Goal: Book appointment/travel/reservation

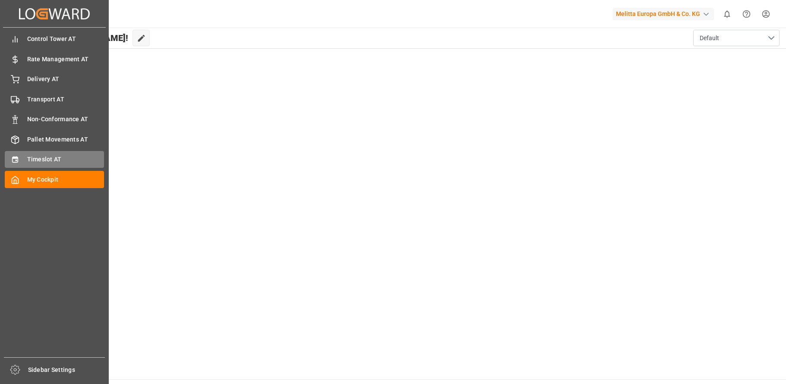
click at [14, 161] on icon at bounding box center [15, 159] width 9 height 9
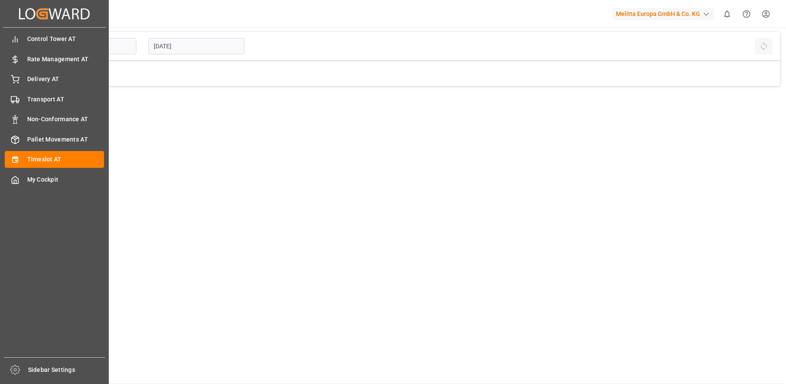
type input "Inbound AT"
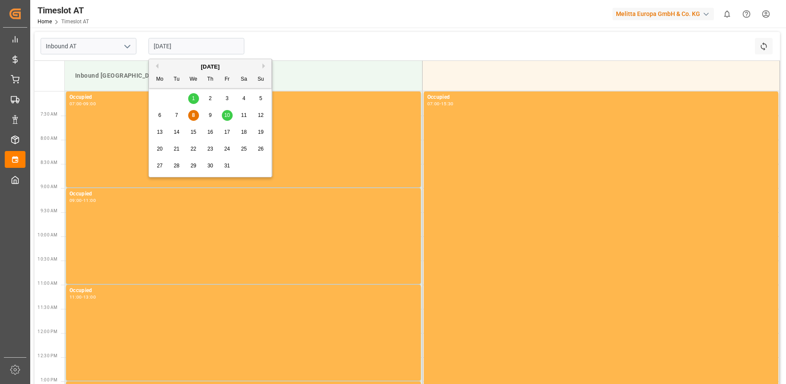
drag, startPoint x: 184, startPoint y: 48, endPoint x: 180, endPoint y: 63, distance: 15.5
click at [185, 48] on input "[DATE]" at bounding box center [196, 46] width 96 height 16
click at [158, 130] on span "13" at bounding box center [160, 132] width 6 height 6
type input "[DATE]"
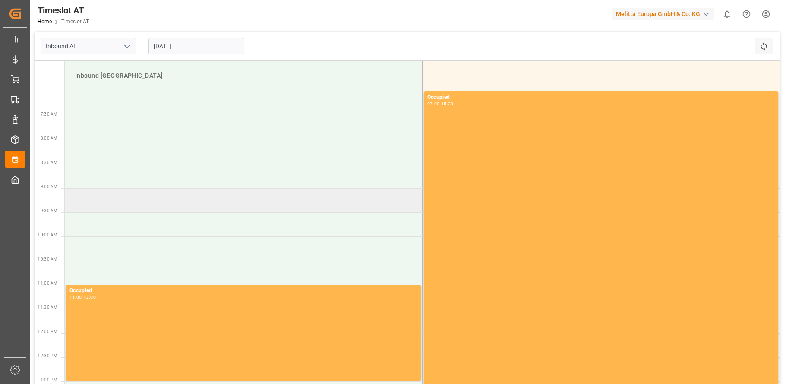
click at [91, 198] on td at bounding box center [243, 200] width 357 height 24
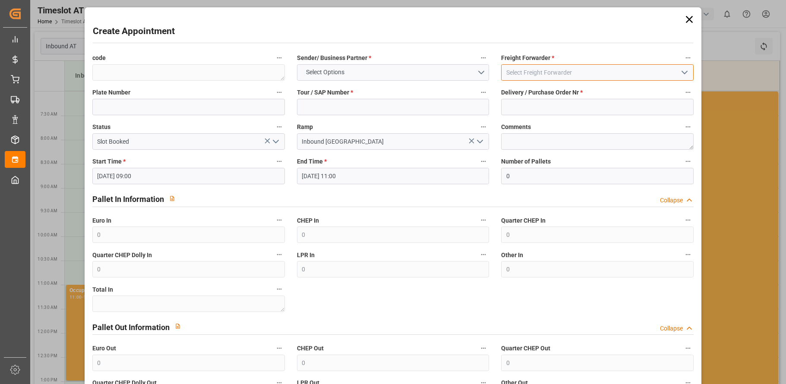
click at [535, 73] on input at bounding box center [597, 72] width 193 height 16
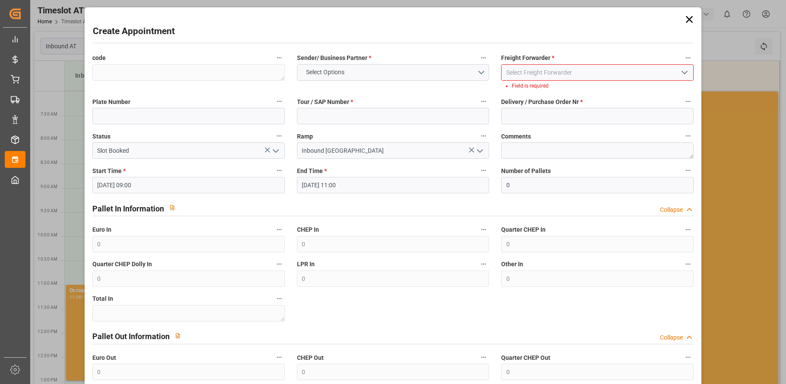
click at [683, 71] on icon "open menu" at bounding box center [684, 72] width 10 height 10
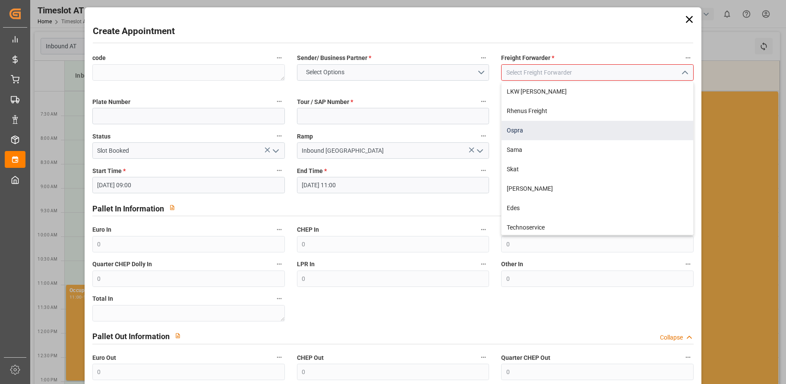
click at [531, 129] on div "Ospra" at bounding box center [598, 130] width 192 height 19
type input "Ospra"
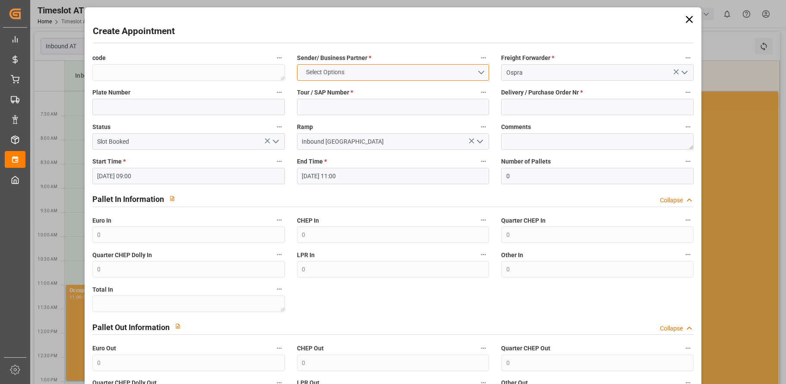
click at [479, 72] on button "Select Options" at bounding box center [393, 72] width 193 height 16
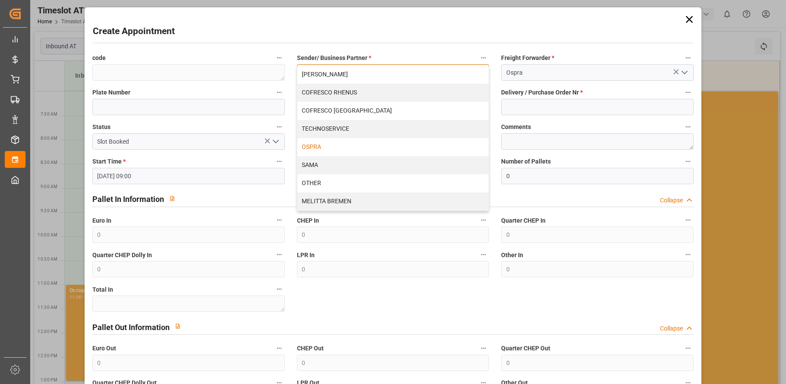
click at [415, 145] on div "OSPRA" at bounding box center [393, 147] width 192 height 18
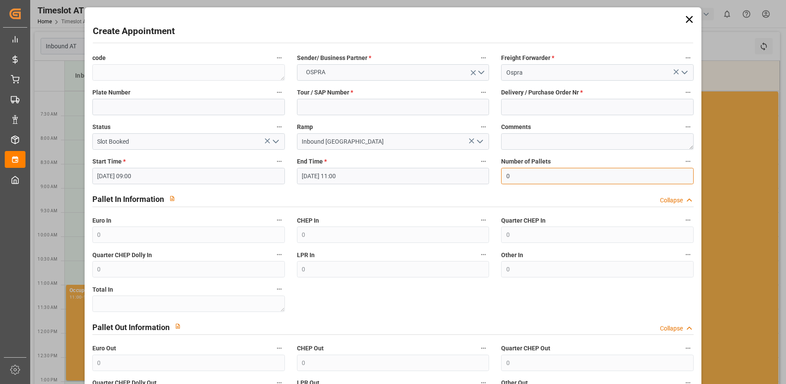
click at [518, 176] on input "0" at bounding box center [597, 176] width 193 height 16
drag, startPoint x: 518, startPoint y: 176, endPoint x: 499, endPoint y: 176, distance: 18.1
click at [501, 176] on input "0" at bounding box center [597, 176] width 193 height 16
type input "24"
click at [644, 22] on div "Create Appointment code Sender/ Business Partner * OSPRA Freight Forwarder * Os…" at bounding box center [393, 244] width 613 height 471
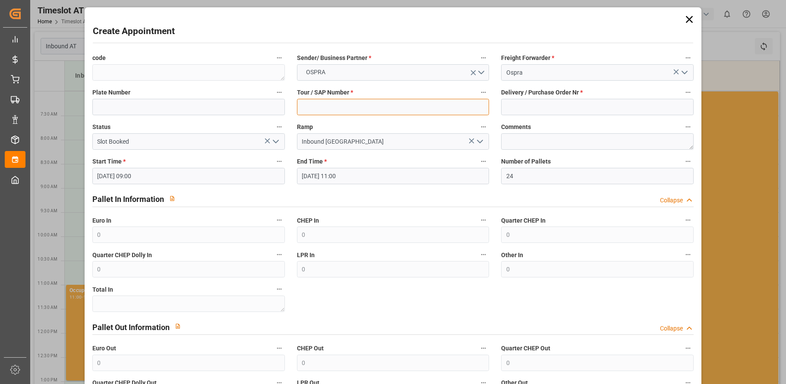
click at [445, 105] on input at bounding box center [393, 107] width 193 height 16
type input "-"
click at [635, 24] on div "Create Appointment code Sender/ Business Partner * OSPRA Freight Forwarder * Os…" at bounding box center [393, 244] width 613 height 471
drag, startPoint x: 430, startPoint y: 18, endPoint x: 445, endPoint y: 18, distance: 14.7
click at [445, 18] on div "Create Appointment code Sender/ Business Partner * OSPRA Freight Forwarder * Os…" at bounding box center [393, 244] width 613 height 471
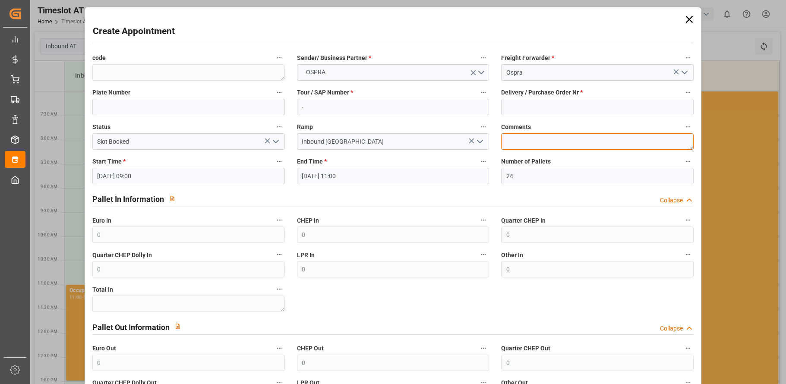
click at [521, 139] on textarea at bounding box center [597, 141] width 193 height 16
click at [528, 104] on input at bounding box center [597, 107] width 193 height 16
paste input "45757899"
click at [633, 19] on div "Create Appointment code Sender/ Business Partner * OSPRA Freight Forwarder * Os…" at bounding box center [393, 244] width 613 height 471
click at [530, 141] on textarea at bounding box center [597, 141] width 193 height 16
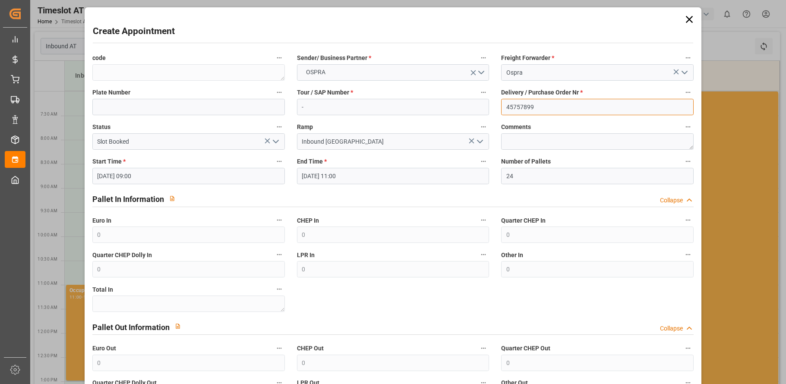
click at [542, 105] on input "45757899" at bounding box center [597, 107] width 193 height 16
paste input "45757900"
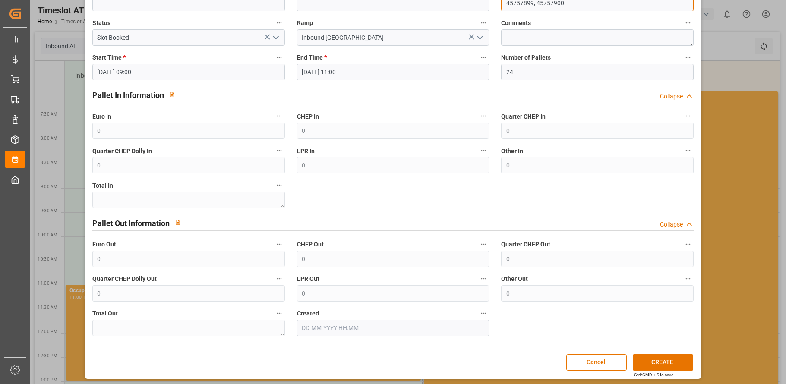
scroll to position [106, 0]
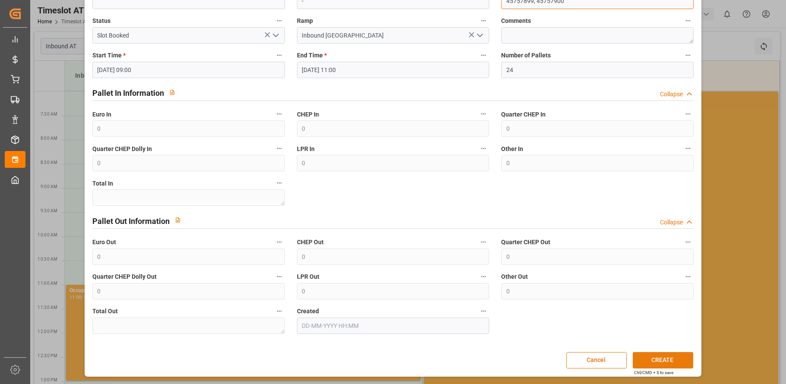
type input "45757899, 45757900"
click at [653, 360] on button "CREATE" at bounding box center [663, 360] width 60 height 16
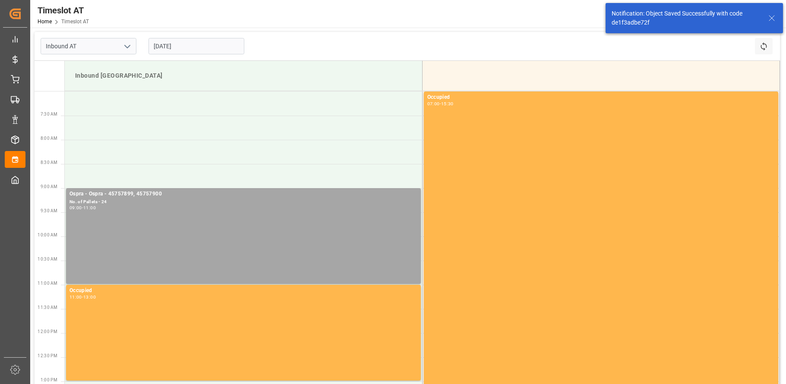
click at [164, 39] on input "[DATE]" at bounding box center [196, 46] width 96 height 16
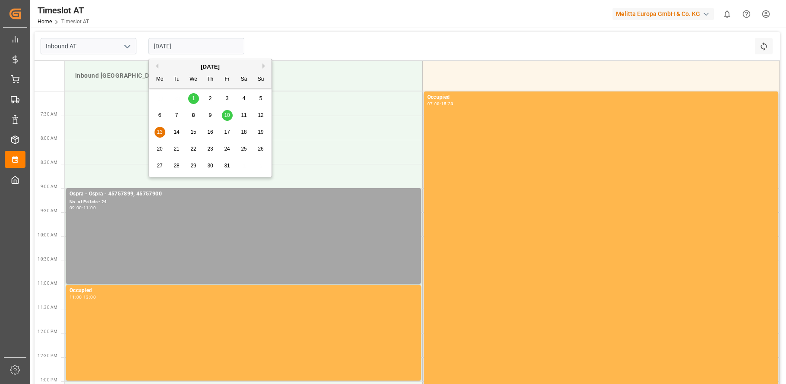
click at [227, 115] on span "10" at bounding box center [227, 115] width 6 height 6
type input "[DATE]"
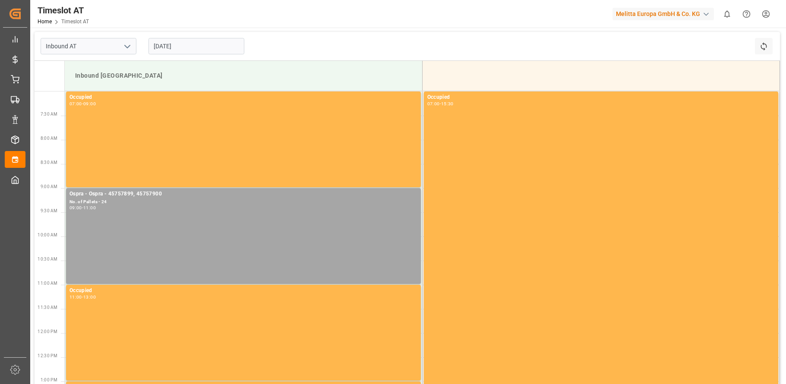
click at [193, 53] on input "[DATE]" at bounding box center [196, 46] width 96 height 16
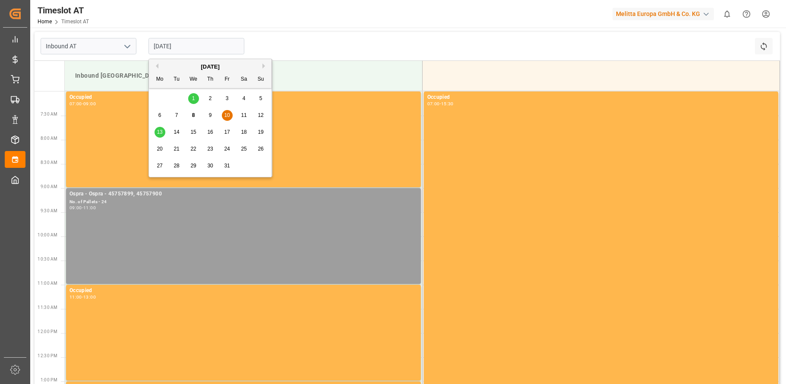
click at [198, 219] on div "Ospra - Ospra - 45757899, 45757900 No. of Pallets - 24 09:00 - 11:00" at bounding box center [243, 236] width 348 height 92
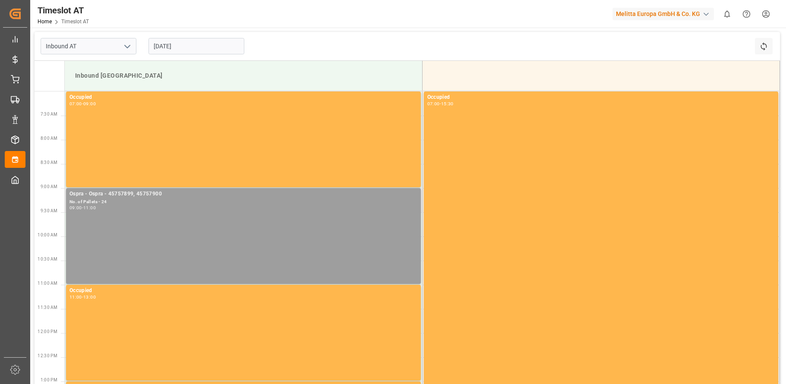
click at [342, 231] on div "Ospra - Ospra - 45757899, 45757900 No. of Pallets - 24 09:00 - 11:00" at bounding box center [243, 236] width 348 height 92
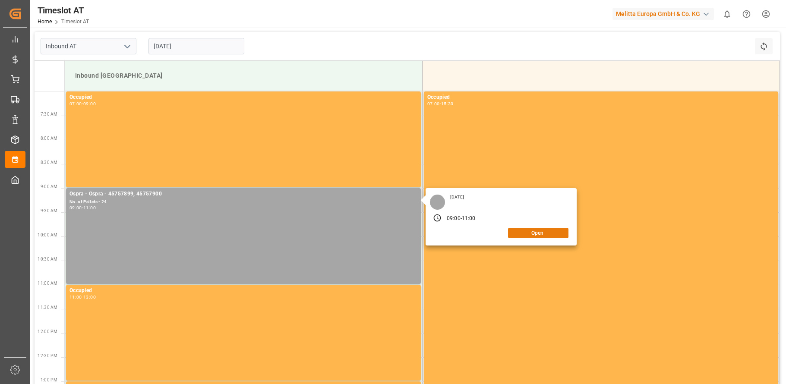
click at [541, 234] on button "Open" at bounding box center [538, 233] width 60 height 10
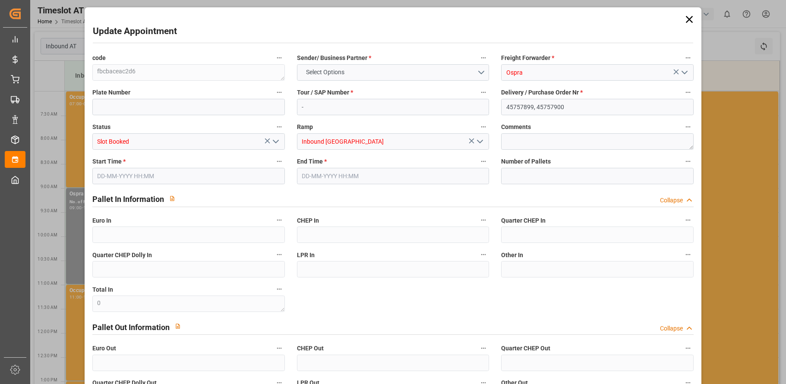
type input "24"
type input "[DATE] 09:00"
type input "[DATE] 11:00"
type input "[DATE] 12:57"
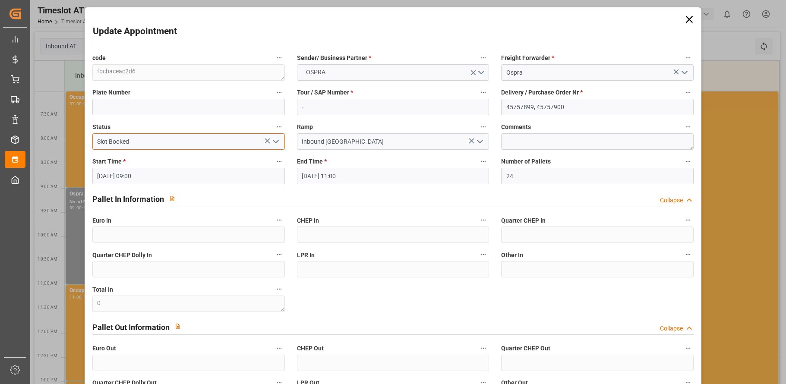
drag, startPoint x: 137, startPoint y: 142, endPoint x: 55, endPoint y: 139, distance: 81.6
click at [59, 139] on div "Update Appointment code fbcbaceac2d6 Sender/ Business Partner * OSPRA Freight F…" at bounding box center [393, 192] width 786 height 384
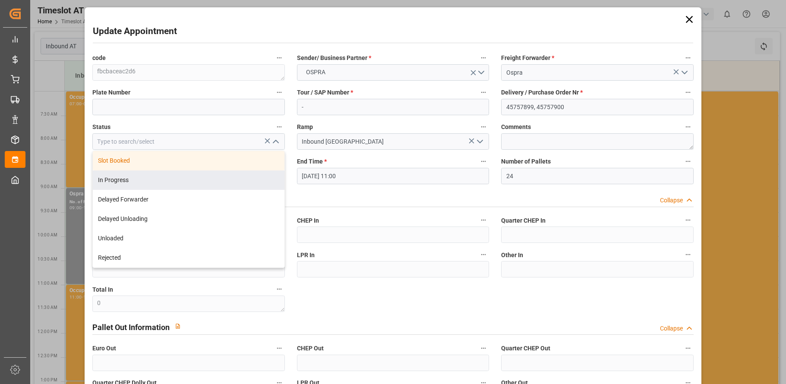
type input "Slot Booked"
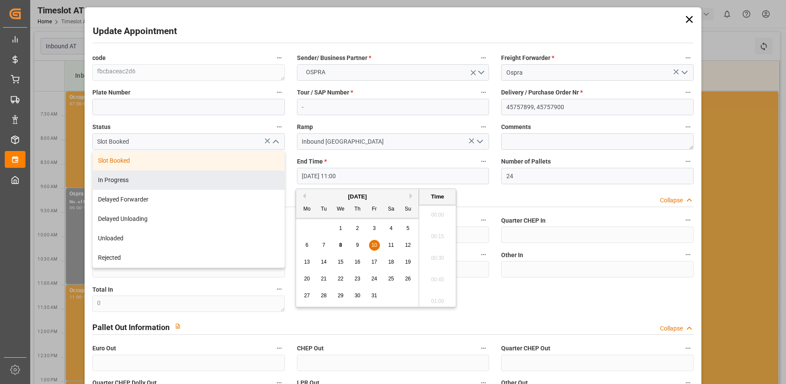
scroll to position [910, 0]
drag, startPoint x: 354, startPoint y: 177, endPoint x: 267, endPoint y: 176, distance: 87.6
click at [267, 176] on div "code fbcbaceac2d6 Sender/ Business Partner * OSPRA Freight Forwarder * Ospra Pl…" at bounding box center [393, 246] width 614 height 394
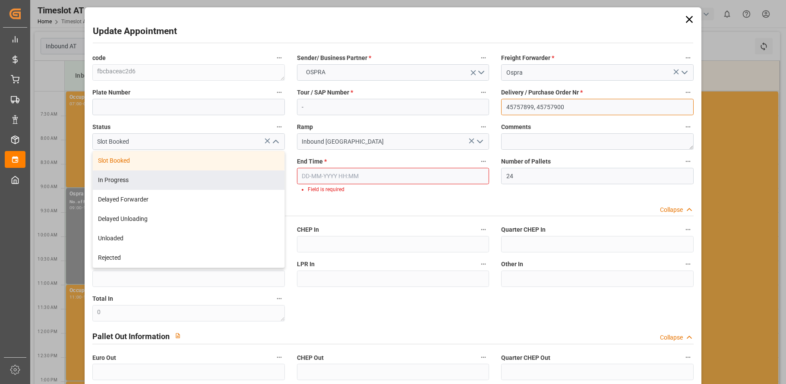
drag, startPoint x: 568, startPoint y: 102, endPoint x: 483, endPoint y: 102, distance: 85.0
click at [483, 102] on div "code fbcbaceac2d6 Sender/ Business Partner * OSPRA Freight Forwarder * Ospra Pl…" at bounding box center [393, 251] width 614 height 404
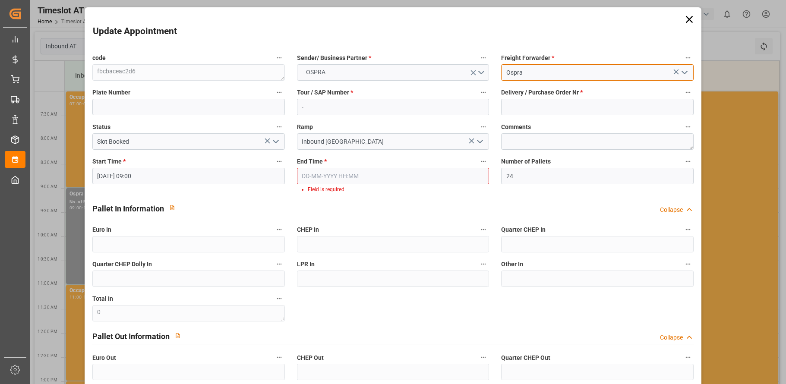
drag, startPoint x: 526, startPoint y: 67, endPoint x: 456, endPoint y: 66, distance: 69.9
click at [479, 68] on div "code fbcbaceac2d6 Sender/ Business Partner * OSPRA Freight Forwarder * Ospra Pl…" at bounding box center [393, 251] width 614 height 404
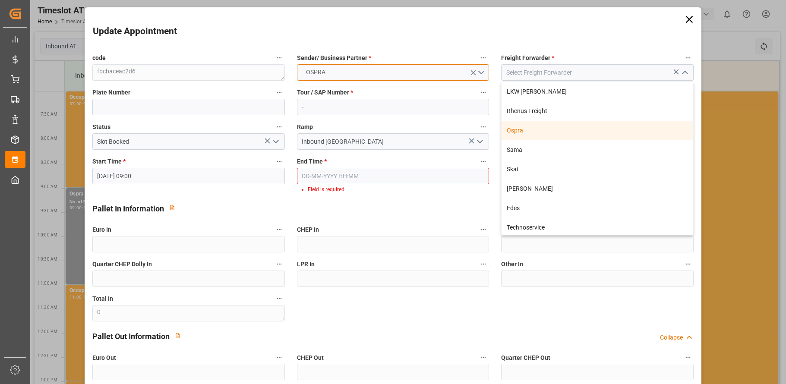
type input "Ospra"
drag, startPoint x: 343, startPoint y: 68, endPoint x: 322, endPoint y: 67, distance: 20.7
click at [322, 67] on button "OSPRA" at bounding box center [393, 72] width 193 height 16
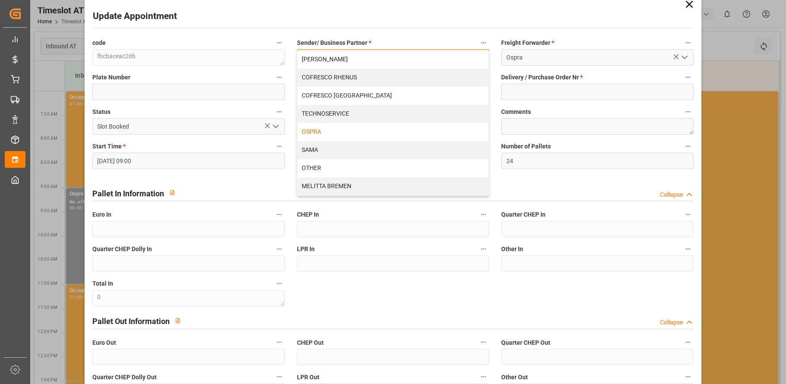
scroll to position [0, 0]
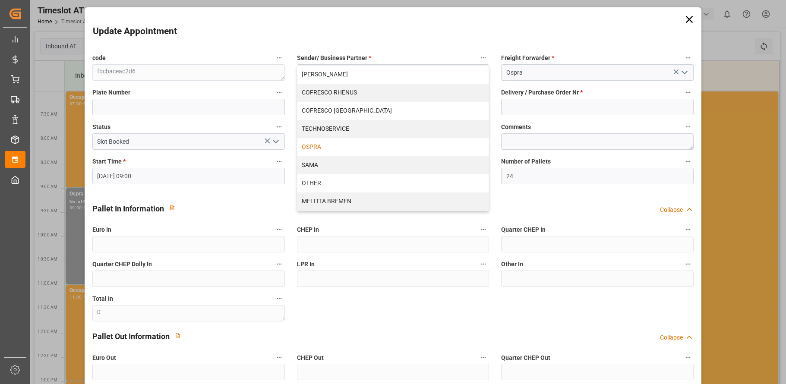
click at [442, 27] on div "Update Appointment" at bounding box center [393, 33] width 601 height 17
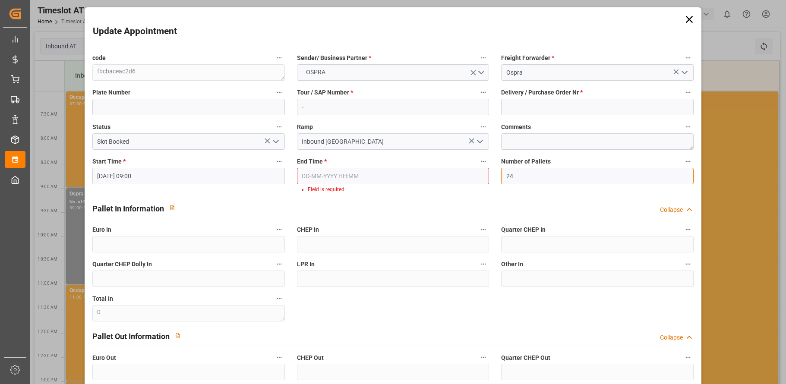
drag, startPoint x: 503, startPoint y: 174, endPoint x: 484, endPoint y: 173, distance: 19.0
click at [486, 173] on div "code fbcbaceac2d6 Sender/ Business Partner * OSPRA Freight Forwarder * Ospra Pl…" at bounding box center [393, 251] width 614 height 404
type input "0"
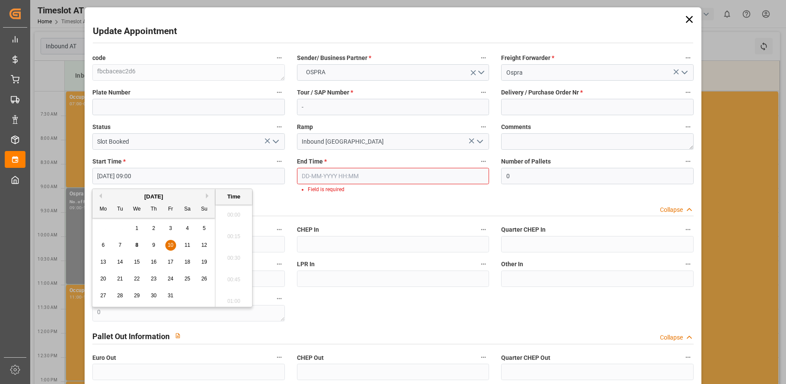
click at [107, 173] on input "[DATE] 09:00" at bounding box center [188, 176] width 193 height 16
drag, startPoint x: 130, startPoint y: 174, endPoint x: 72, endPoint y: 173, distance: 57.8
click at [72, 173] on div "Update Appointment code fbcbaceac2d6 Sender/ Business Partner * OSPRA Freight F…" at bounding box center [393, 192] width 786 height 384
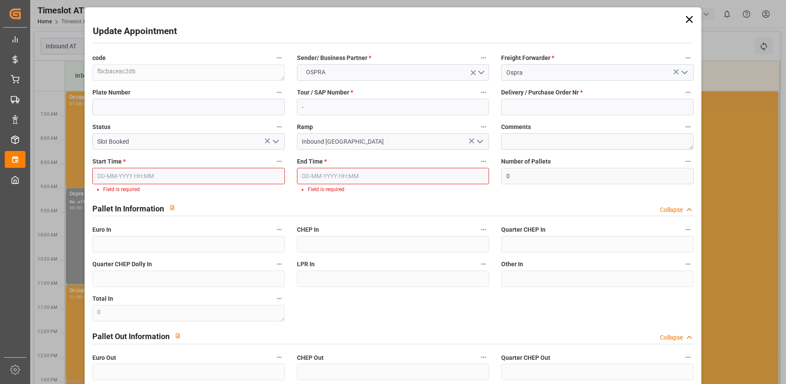
click at [275, 142] on icon "open menu" at bounding box center [276, 141] width 10 height 10
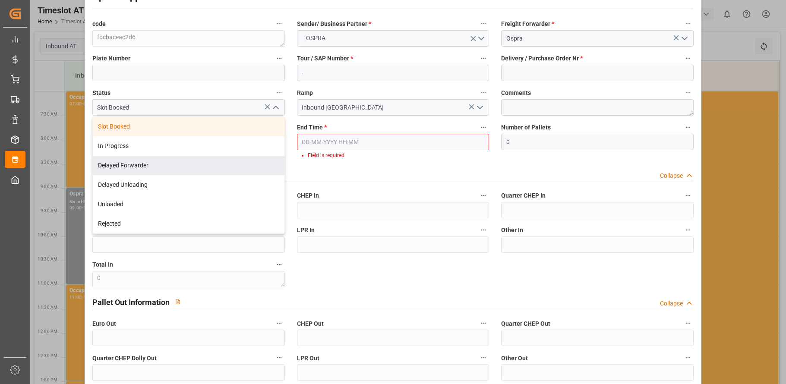
scroll to position [115, 0]
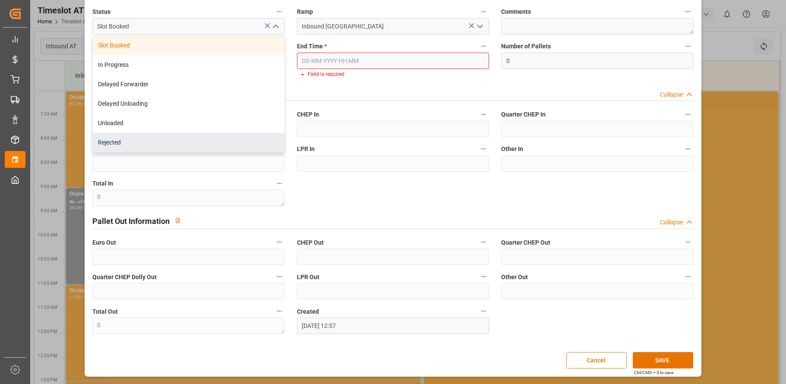
click at [134, 139] on div "Rejected" at bounding box center [189, 142] width 192 height 19
type input "Rejected"
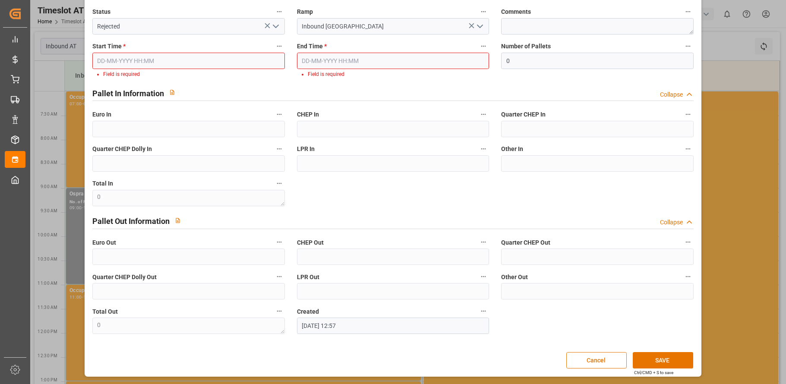
click at [276, 25] on icon "open menu" at bounding box center [276, 26] width 10 height 10
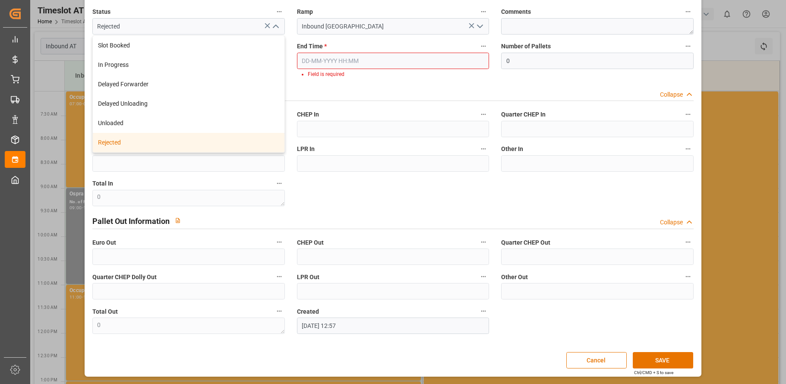
click at [148, 143] on div "Rejected" at bounding box center [189, 142] width 192 height 19
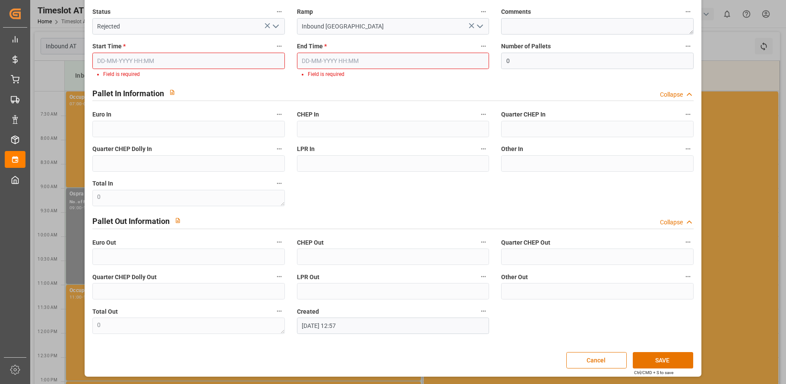
click at [660, 360] on button "SAVE" at bounding box center [663, 360] width 60 height 16
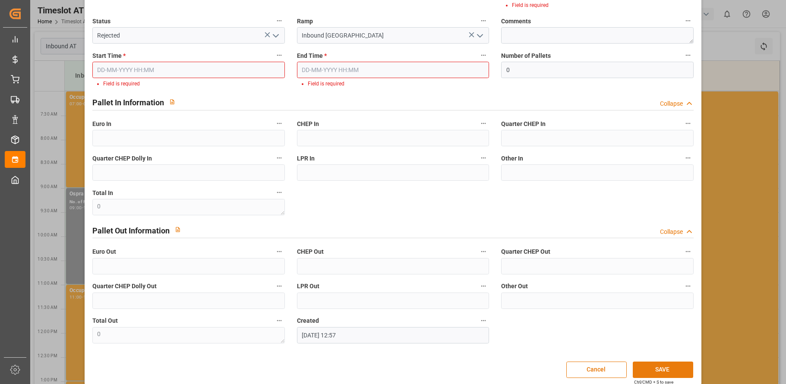
click at [653, 366] on button "SAVE" at bounding box center [663, 370] width 60 height 16
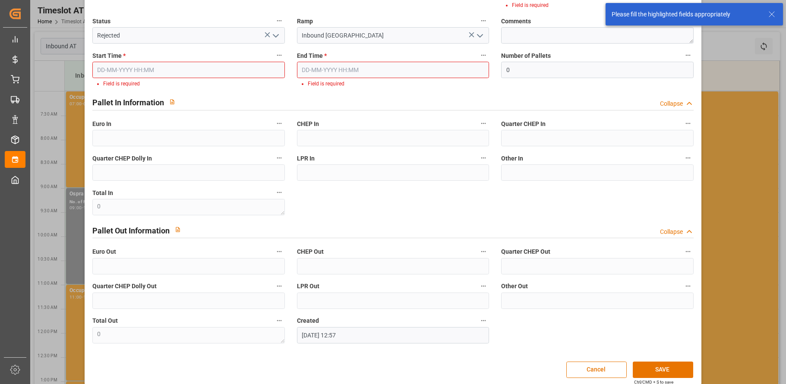
click at [230, 67] on input "text" at bounding box center [188, 70] width 193 height 16
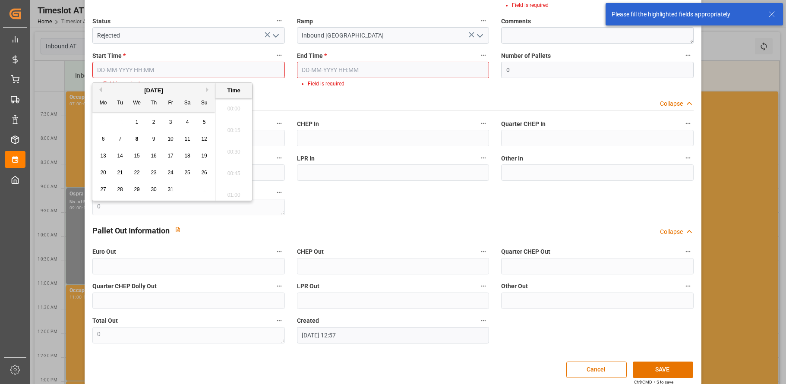
scroll to position [953, 0]
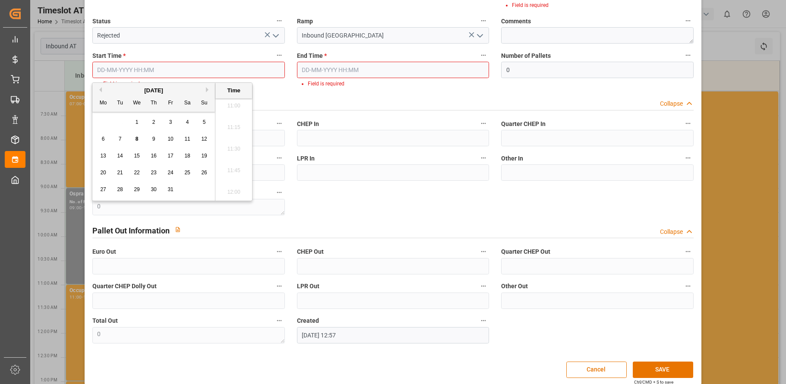
click at [102, 156] on span "13" at bounding box center [103, 156] width 6 height 6
click at [103, 156] on span "13" at bounding box center [103, 156] width 6 height 6
click at [171, 142] on span "10" at bounding box center [170, 139] width 6 height 6
click at [231, 107] on li "09:00" at bounding box center [233, 106] width 37 height 22
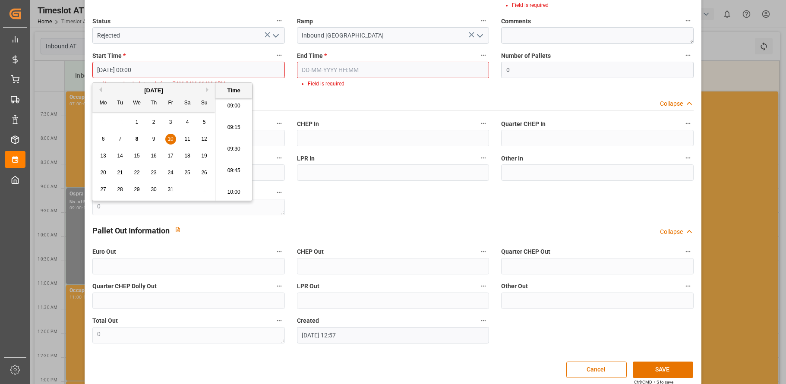
type input "[DATE] 09:00"
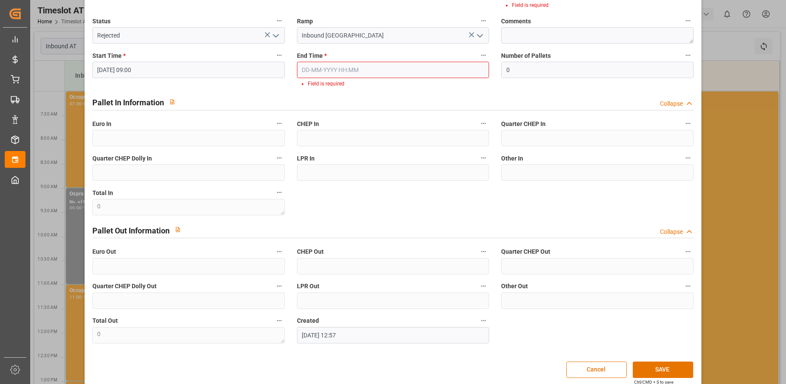
click at [376, 68] on input "text" at bounding box center [393, 70] width 193 height 16
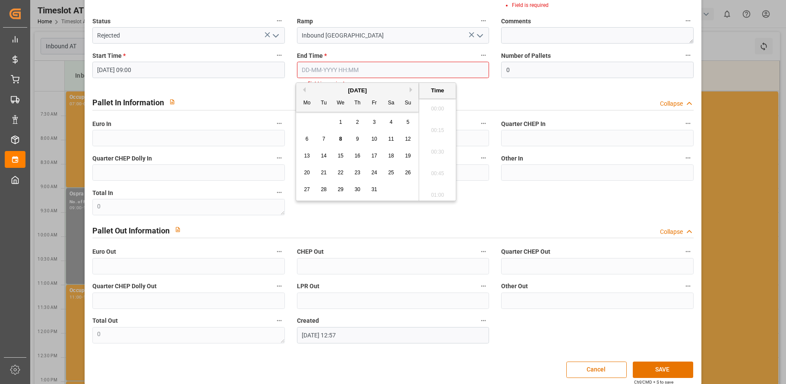
scroll to position [953, 0]
click at [375, 136] on span "10" at bounding box center [374, 139] width 6 height 6
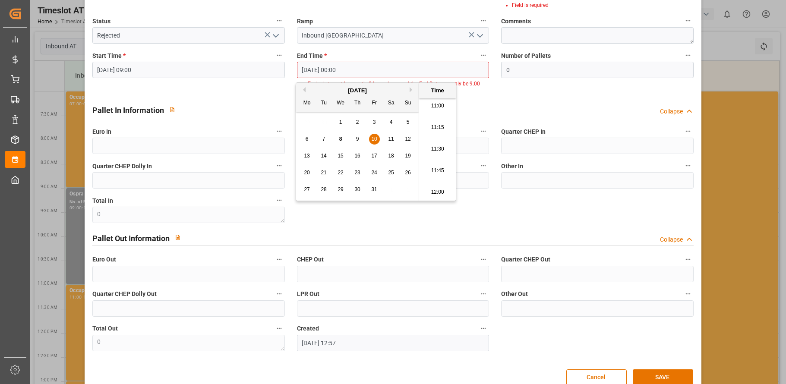
click at [440, 107] on li "11:00" at bounding box center [437, 106] width 37 height 22
type input "[DATE] 11:00"
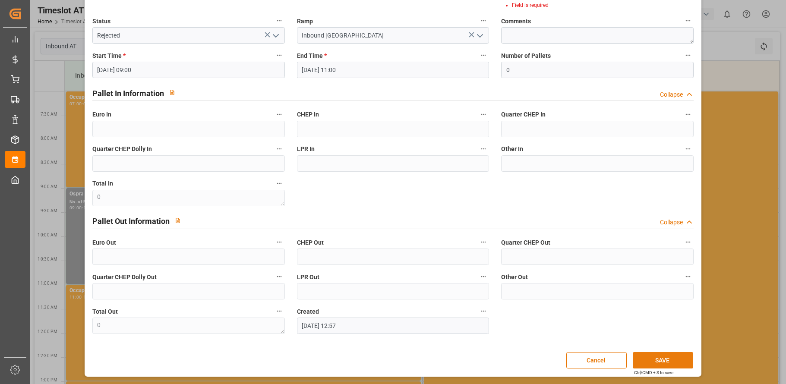
click at [661, 358] on button "SAVE" at bounding box center [663, 360] width 60 height 16
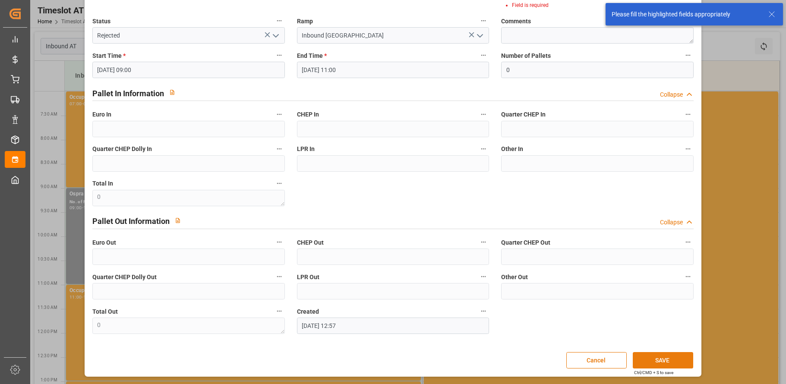
click at [659, 358] on button "SAVE" at bounding box center [663, 360] width 60 height 16
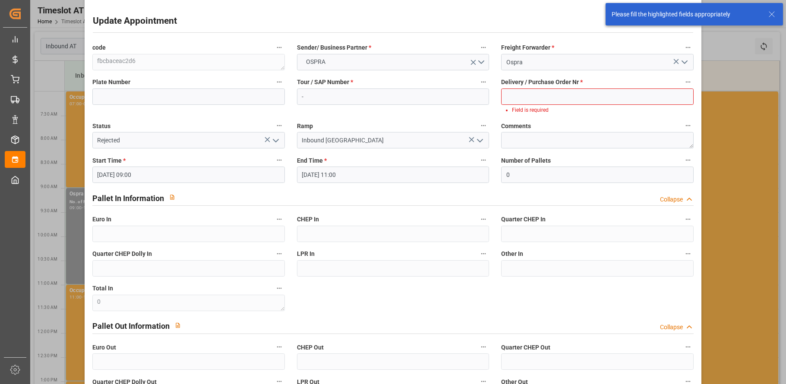
scroll to position [0, 0]
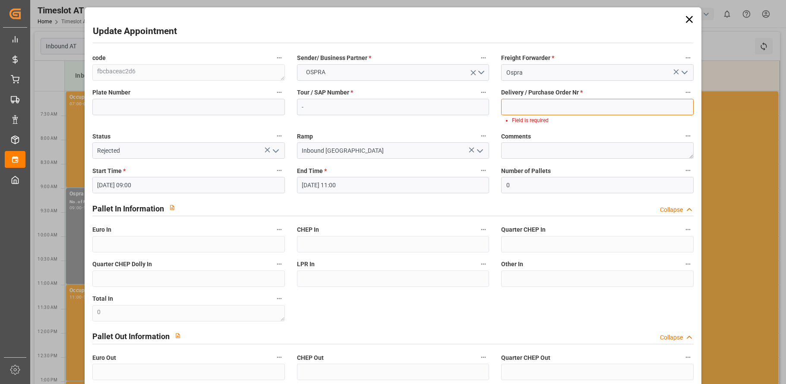
click at [658, 105] on input at bounding box center [597, 107] width 193 height 16
paste input "45757900"
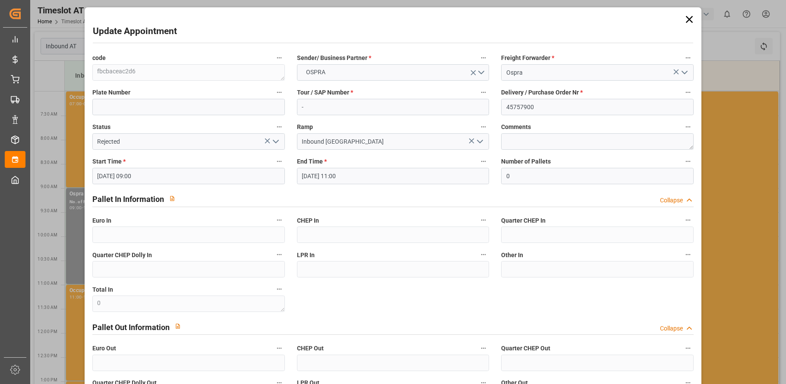
click at [636, 22] on div "Update Appointment code fbcbaceac2d6 Sender/ Business Partner * OSPRA Freight F…" at bounding box center [393, 244] width 613 height 471
click at [537, 107] on input "45757900" at bounding box center [597, 107] width 193 height 16
paste input "45757899"
click at [531, 106] on input "4575790045757899" at bounding box center [597, 107] width 193 height 16
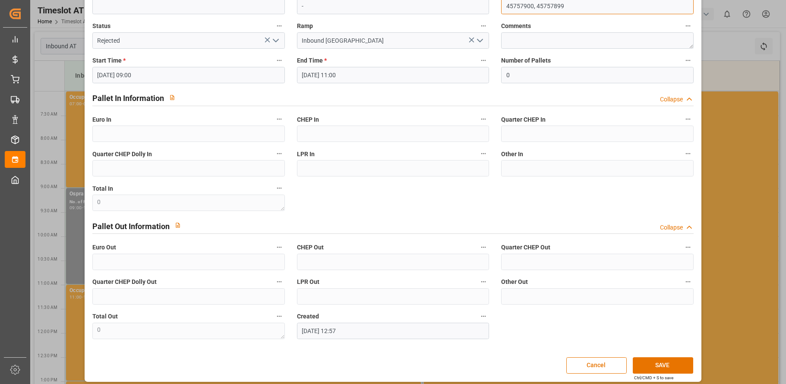
scroll to position [106, 0]
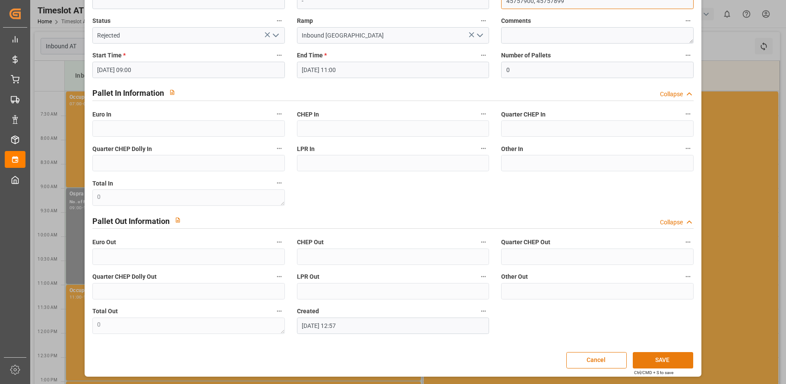
type input "45757900, 45757899"
click at [663, 358] on button "SAVE" at bounding box center [663, 360] width 60 height 16
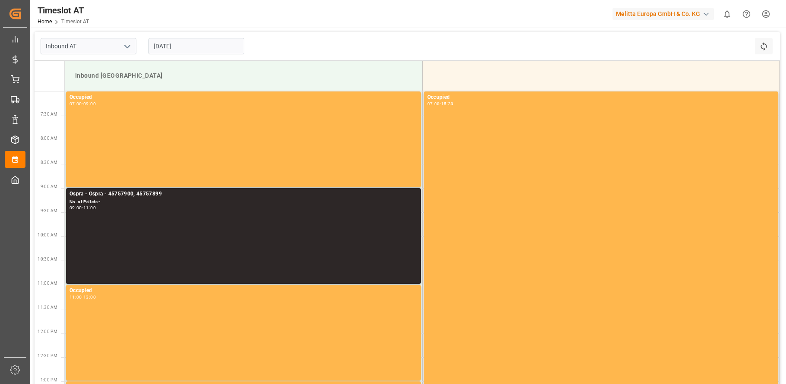
click at [174, 42] on input "[DATE]" at bounding box center [196, 46] width 96 height 16
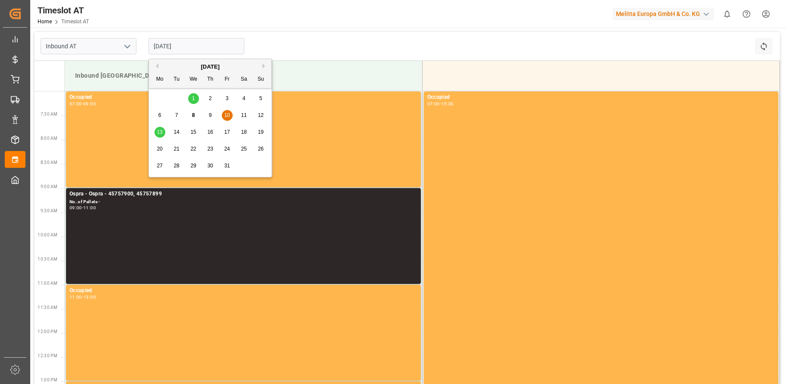
click at [158, 131] on span "13" at bounding box center [160, 132] width 6 height 6
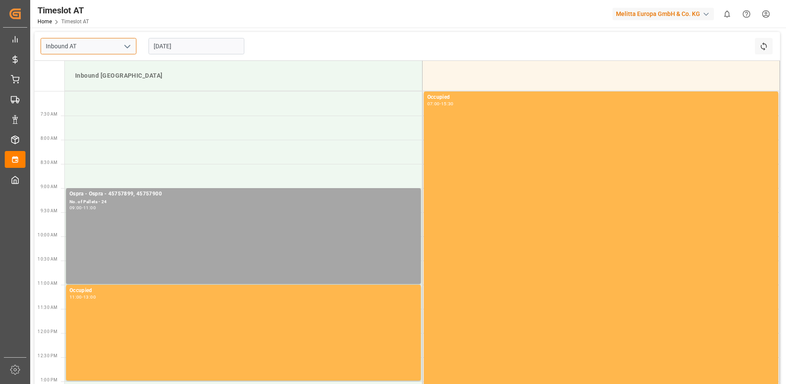
click at [107, 46] on input "Inbound AT" at bounding box center [89, 46] width 96 height 16
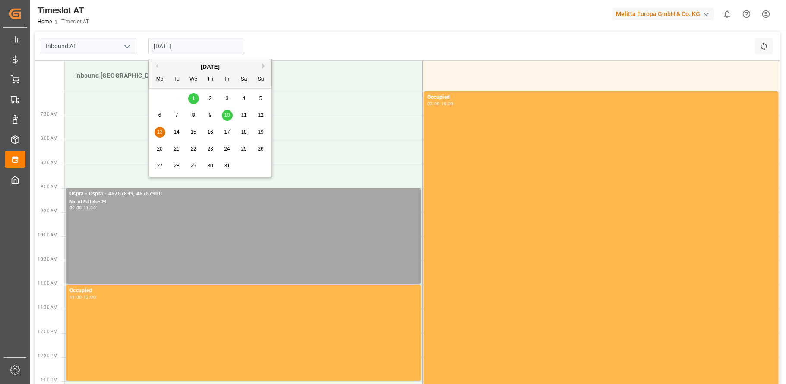
click at [190, 43] on input "[DATE]" at bounding box center [196, 46] width 96 height 16
click at [227, 114] on span "10" at bounding box center [227, 115] width 6 height 6
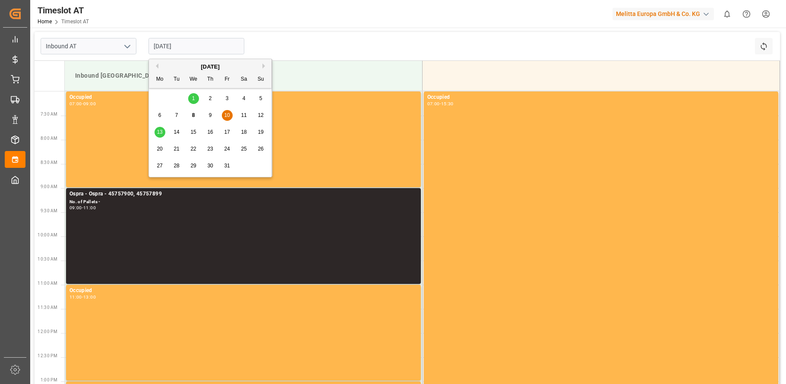
click at [190, 48] on input "[DATE]" at bounding box center [196, 46] width 96 height 16
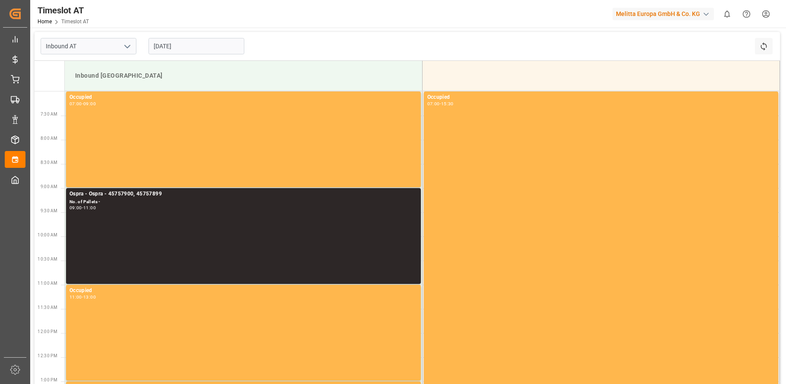
click at [206, 38] on div "[DATE]" at bounding box center [196, 46] width 108 height 28
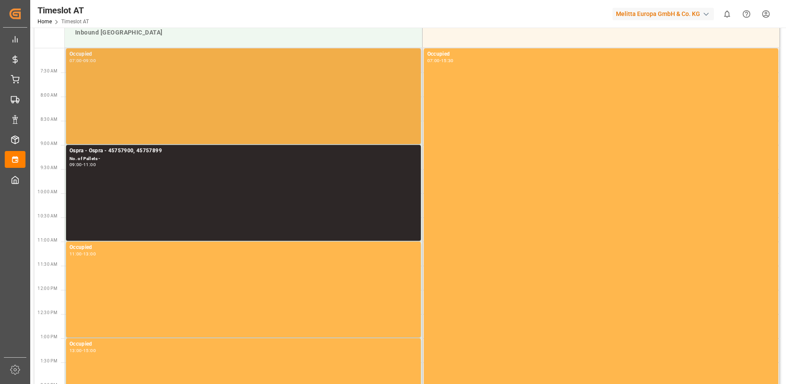
scroll to position [0, 0]
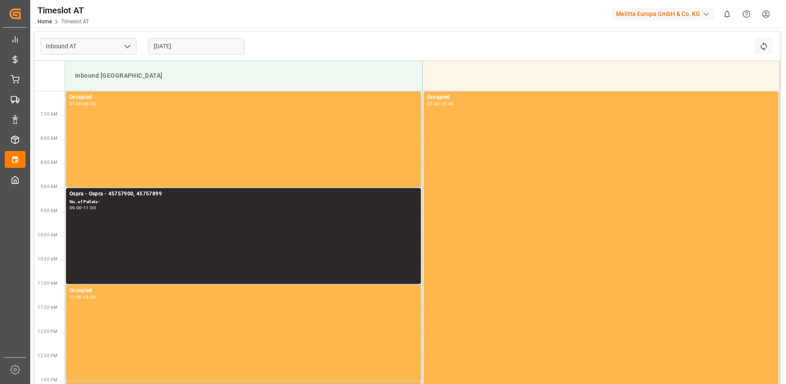
click at [171, 44] on input "[DATE]" at bounding box center [196, 46] width 96 height 16
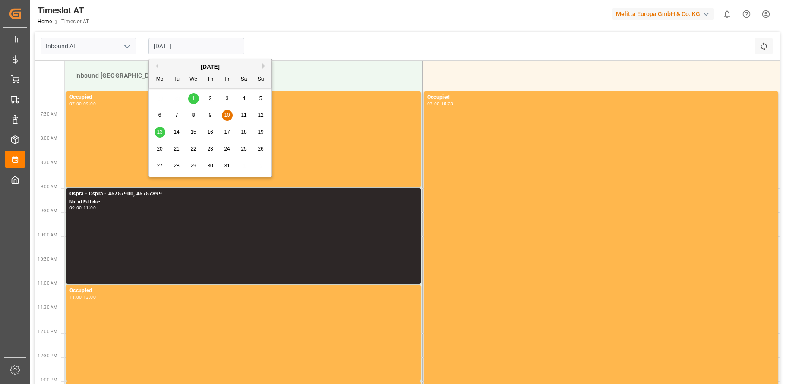
click at [158, 131] on span "13" at bounding box center [160, 132] width 6 height 6
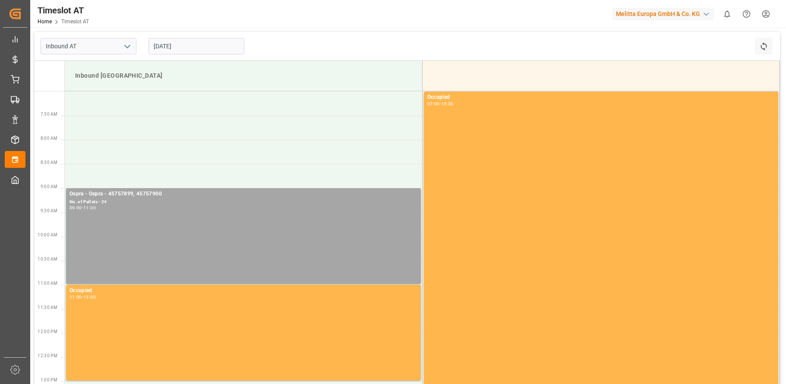
click at [175, 47] on input "[DATE]" at bounding box center [196, 46] width 96 height 16
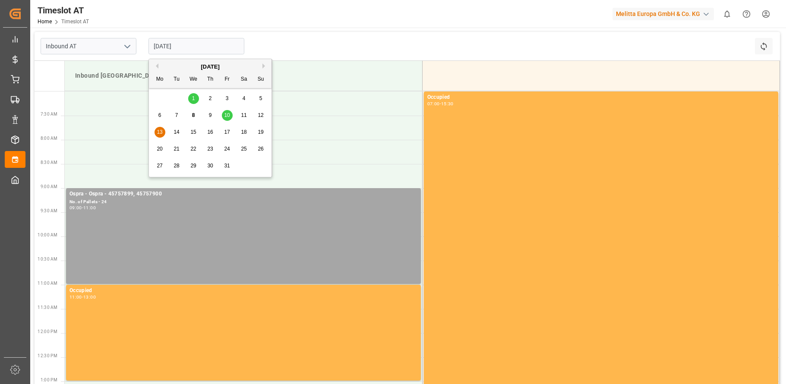
click at [224, 112] on span "10" at bounding box center [227, 115] width 6 height 6
type input "[DATE]"
